Goal: Task Accomplishment & Management: Complete application form

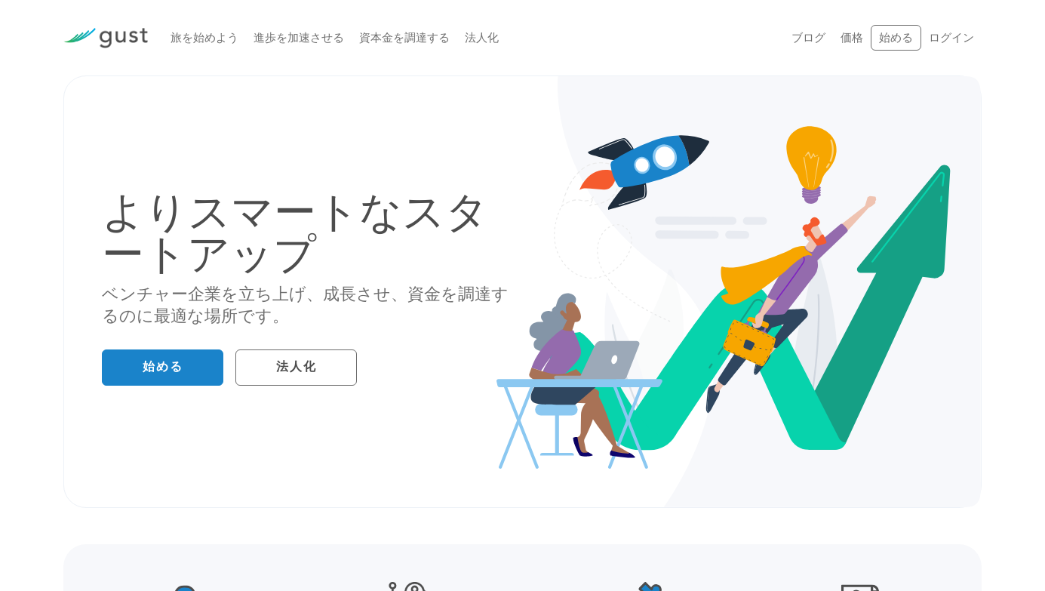
click at [475, 148] on div "よりスマートなスタートアップ ベンチャー企業を立ち上げ、成長させ、資金を調達するのに最適な場所です。 始める 法人化" at bounding box center [523, 291] width 864 height 355
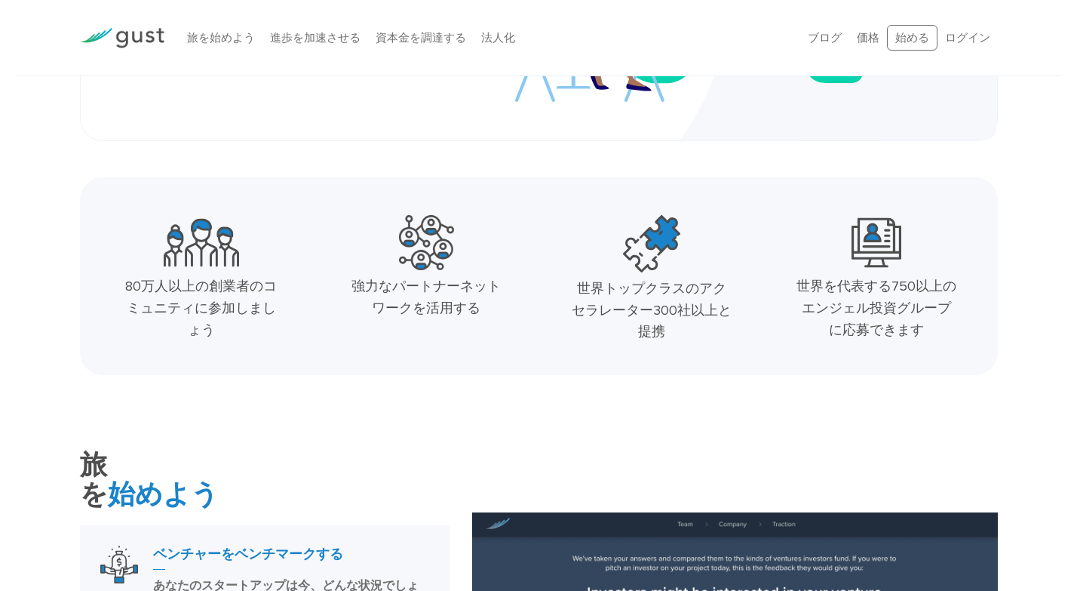
scroll to position [477, 0]
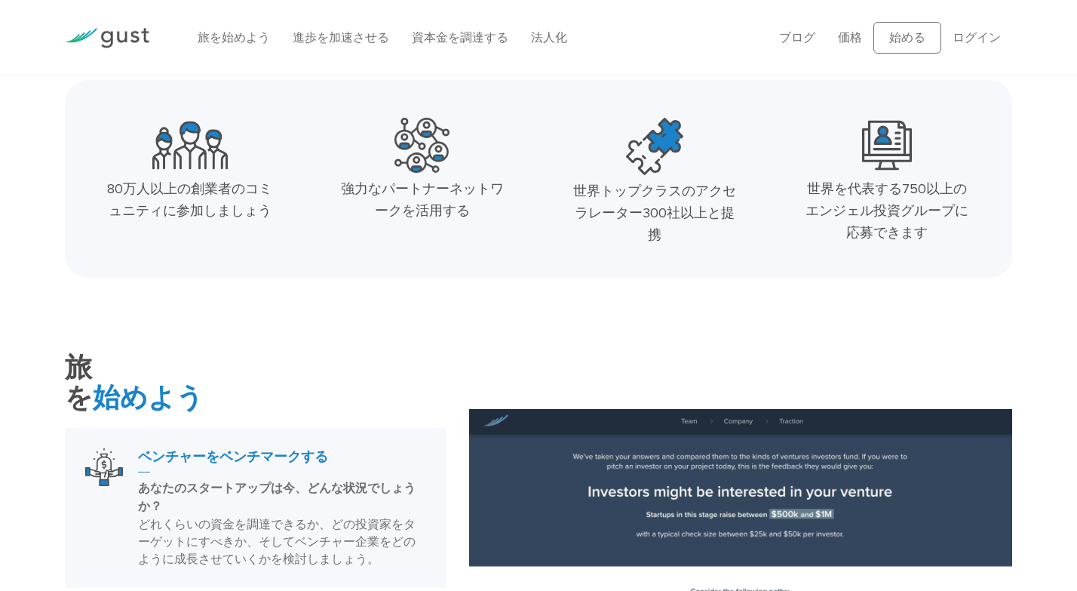
click at [248, 187] on font "80万人以上の創業者のコミュニティに参加しましょう" at bounding box center [189, 200] width 165 height 38
click at [213, 152] on img at bounding box center [189, 145] width 75 height 55
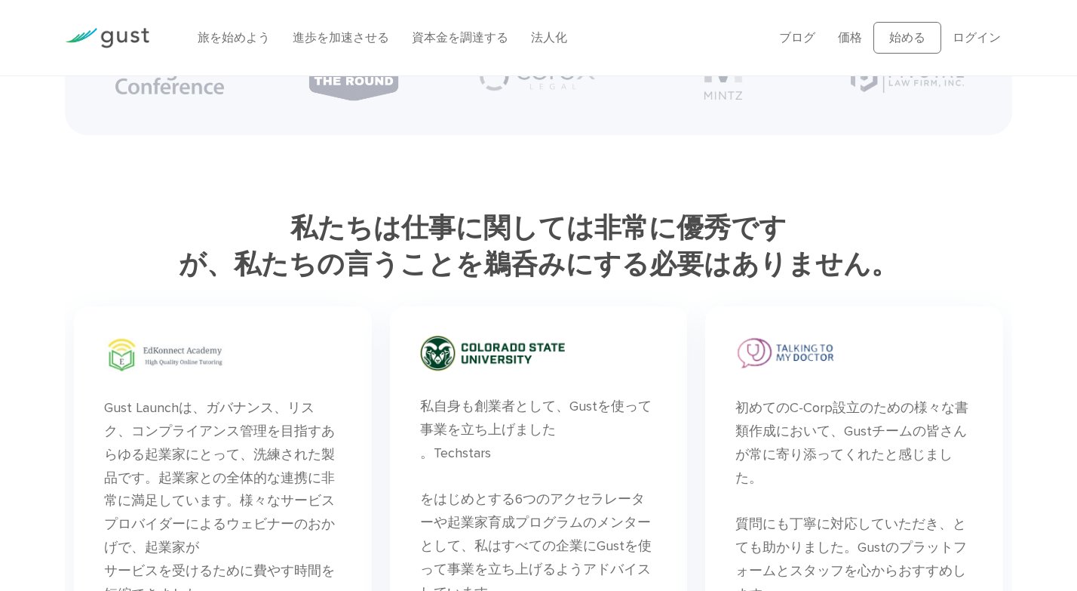
scroll to position [3984, 0]
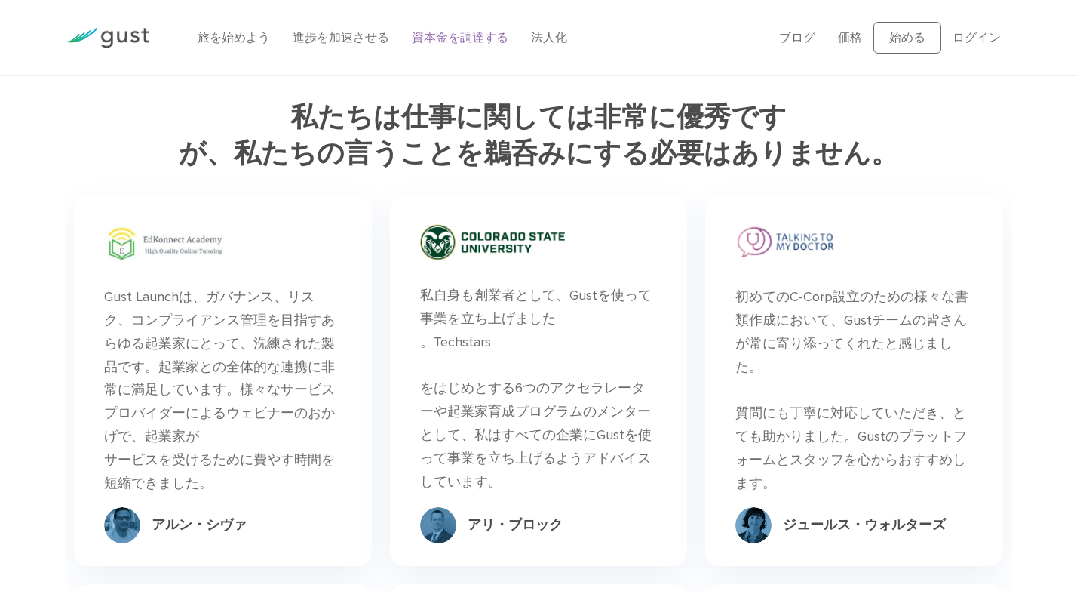
click at [457, 34] on font "資本金を調達する" at bounding box center [460, 37] width 97 height 14
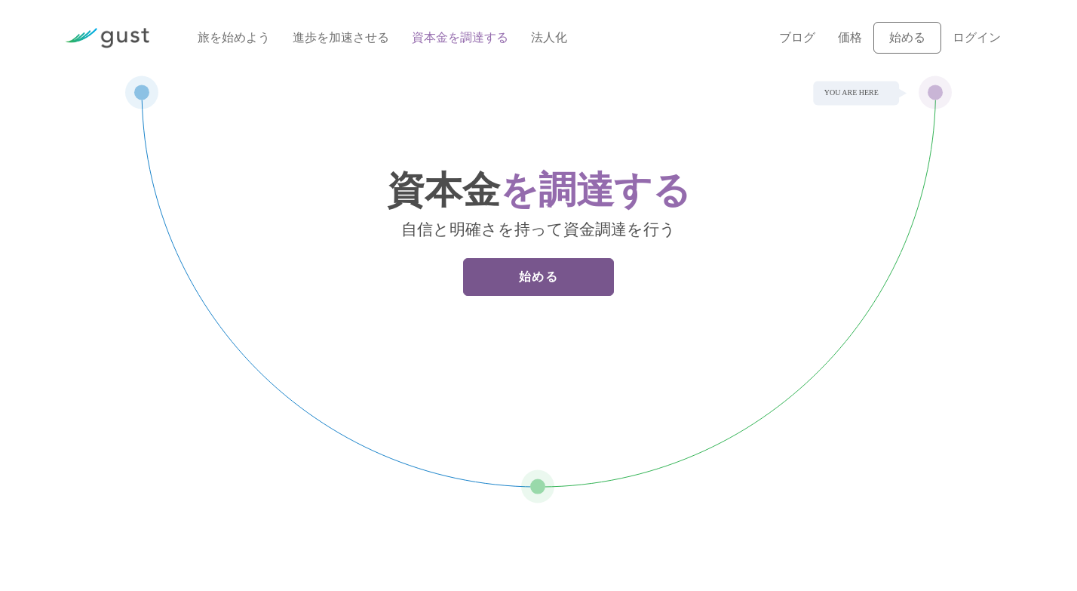
click at [507, 281] on link "始める" at bounding box center [538, 277] width 151 height 38
